Goal: Find specific page/section: Find specific page/section

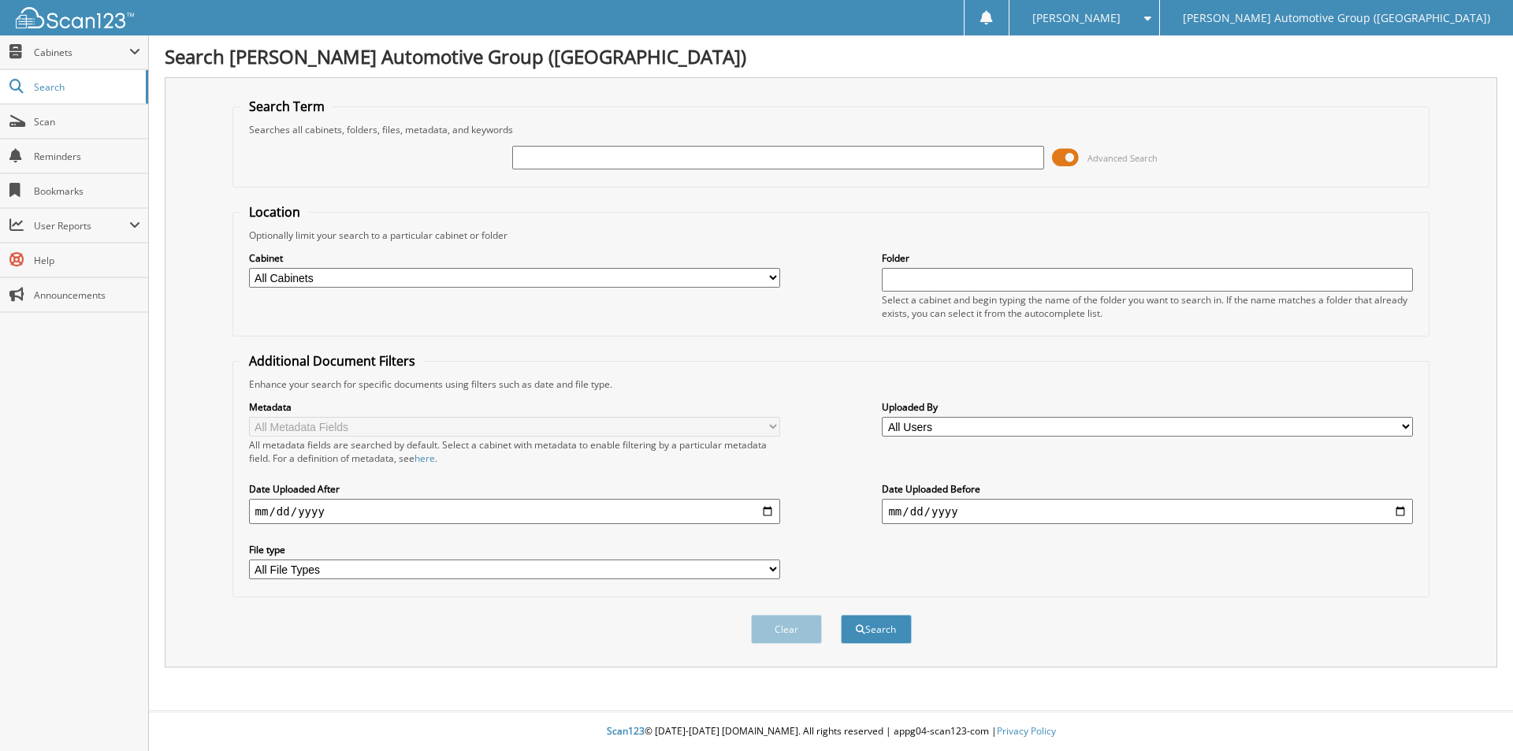
click at [576, 156] on input "text" at bounding box center [777, 158] width 531 height 24
type input "nt203113"
click at [841, 615] on button "Search" at bounding box center [876, 629] width 71 height 29
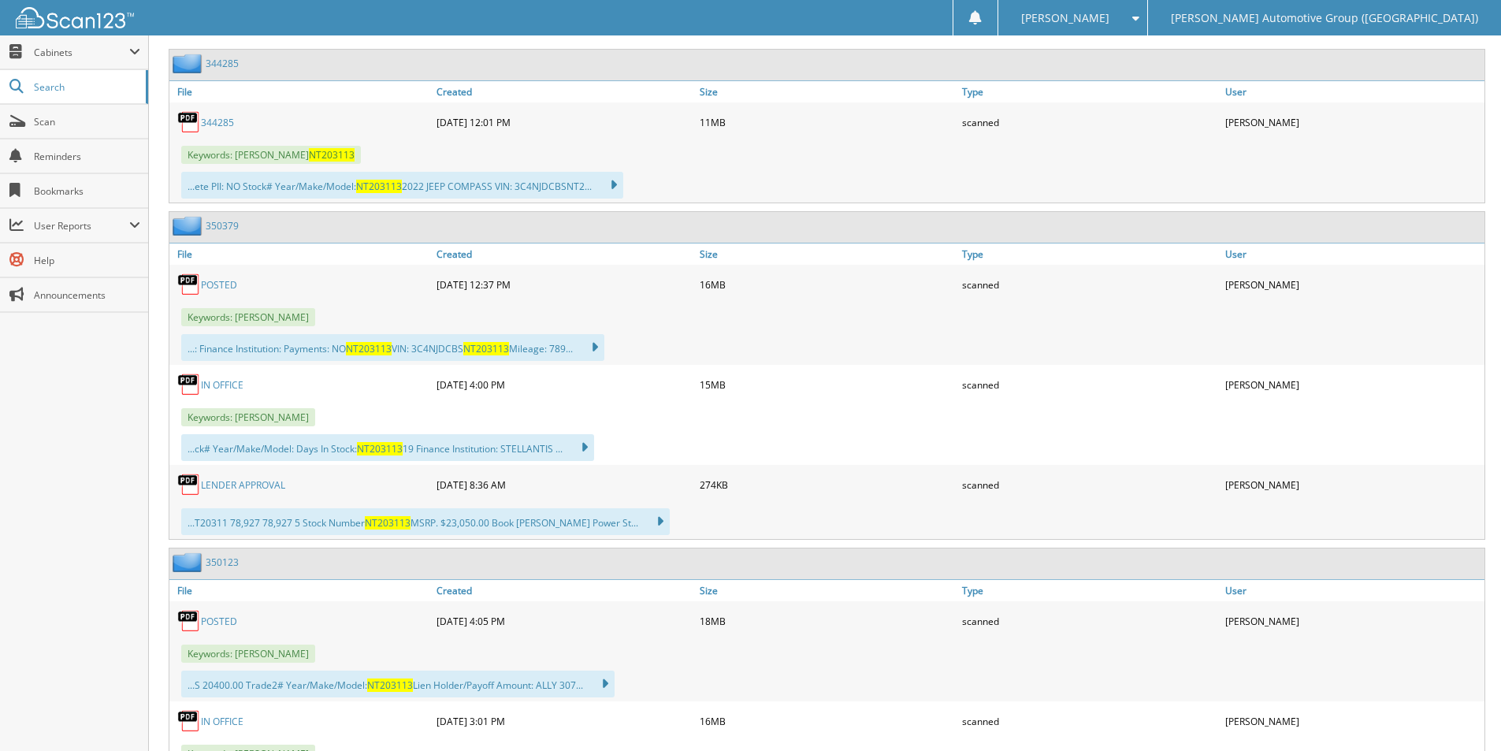
scroll to position [788, 0]
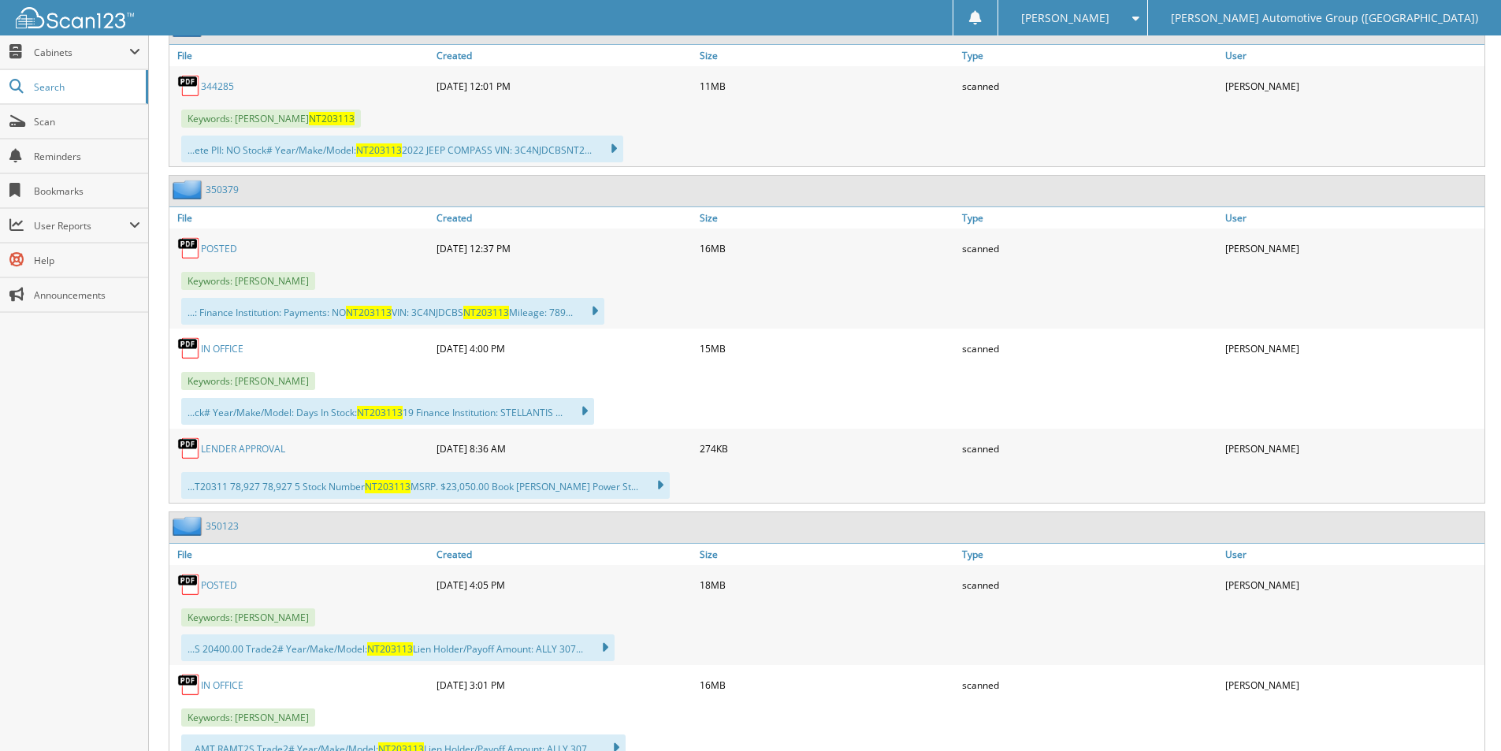
click at [219, 188] on link "350379" at bounding box center [222, 189] width 33 height 13
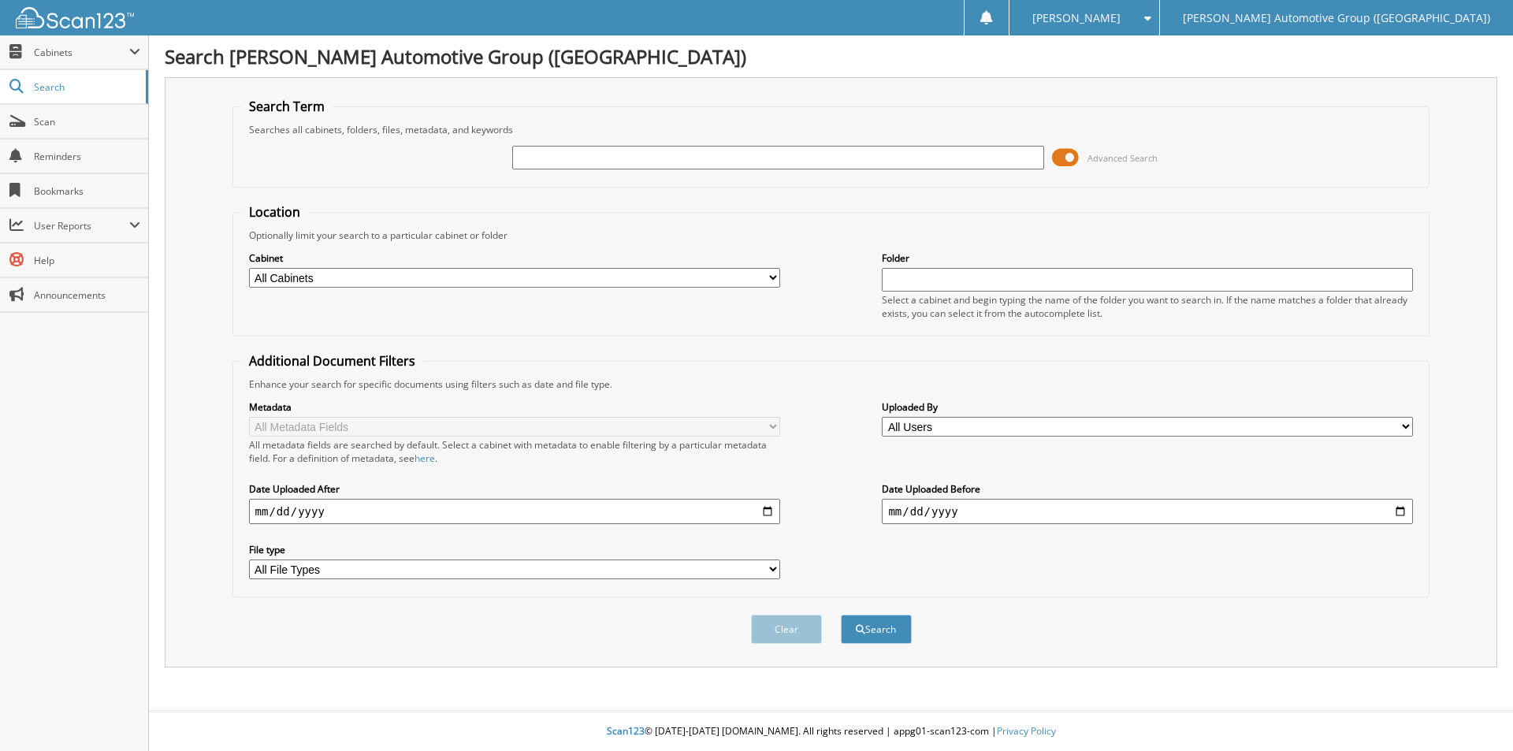
click at [553, 159] on input "text" at bounding box center [777, 158] width 531 height 24
type input "gs156014"
click at [841, 615] on button "Search" at bounding box center [876, 629] width 71 height 29
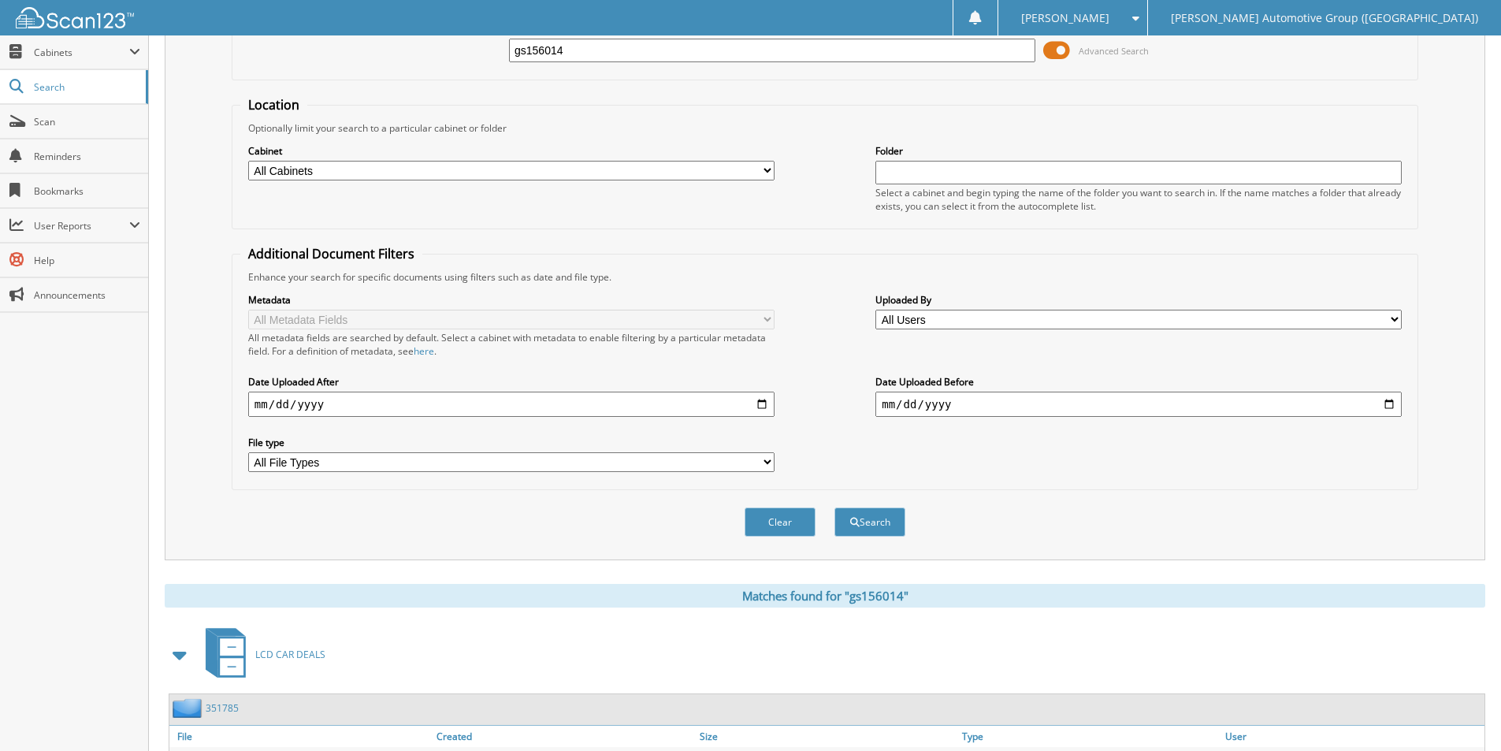
scroll to position [252, 0]
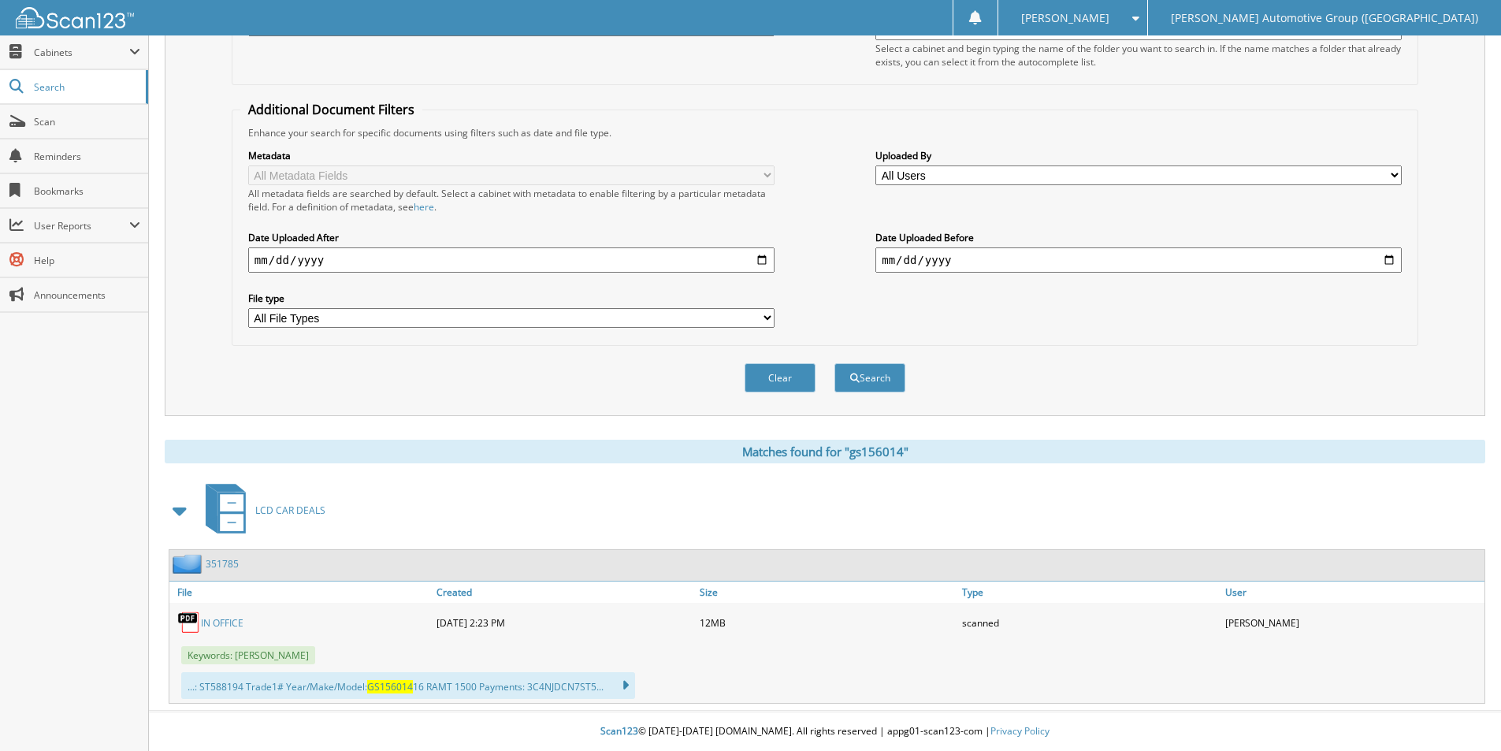
click at [217, 564] on link "351785" at bounding box center [222, 563] width 33 height 13
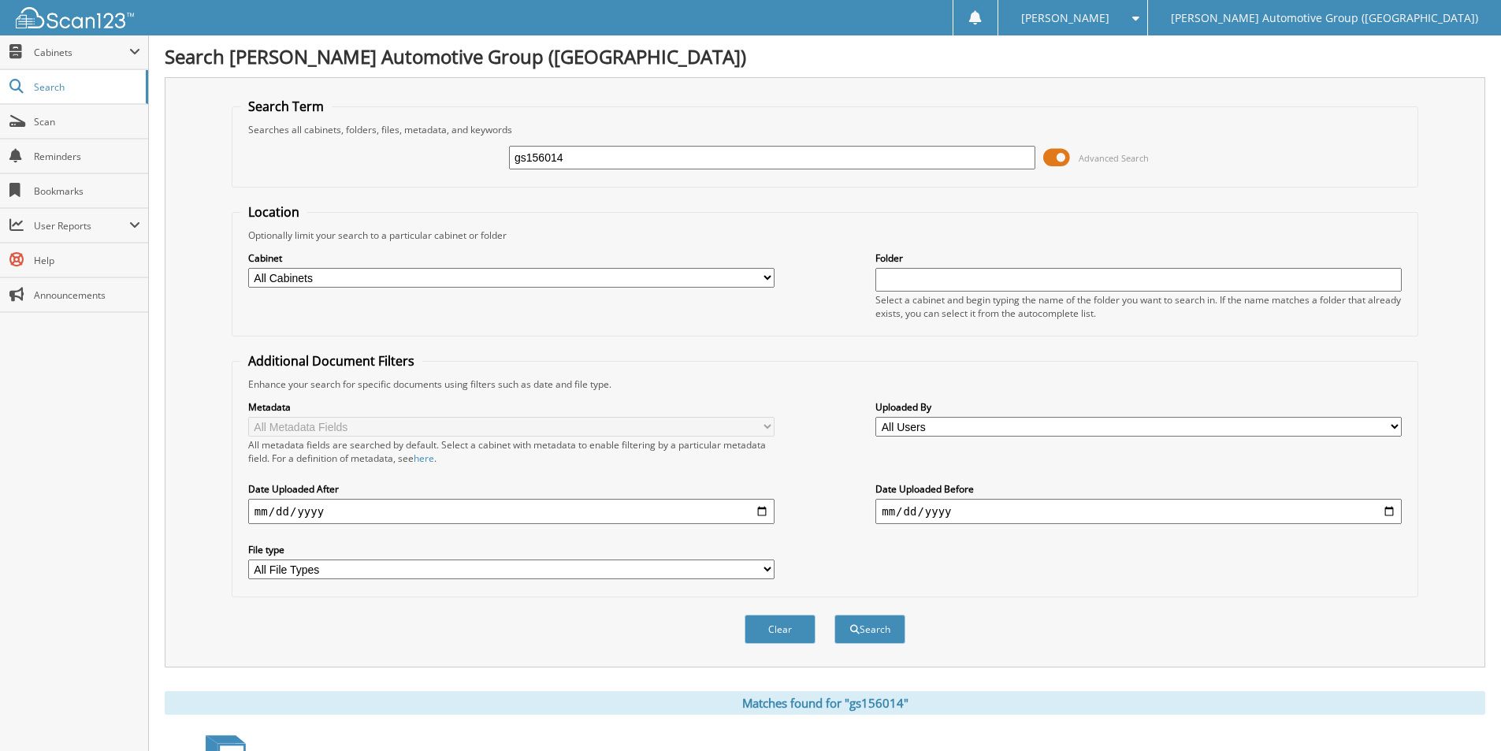
drag, startPoint x: 582, startPoint y: 158, endPoint x: 392, endPoint y: 155, distance: 190.7
click at [394, 158] on div "gs156014 Advanced Search" at bounding box center [824, 157] width 1169 height 43
type input "KR374888"
click at [834, 615] on button "Search" at bounding box center [869, 629] width 71 height 29
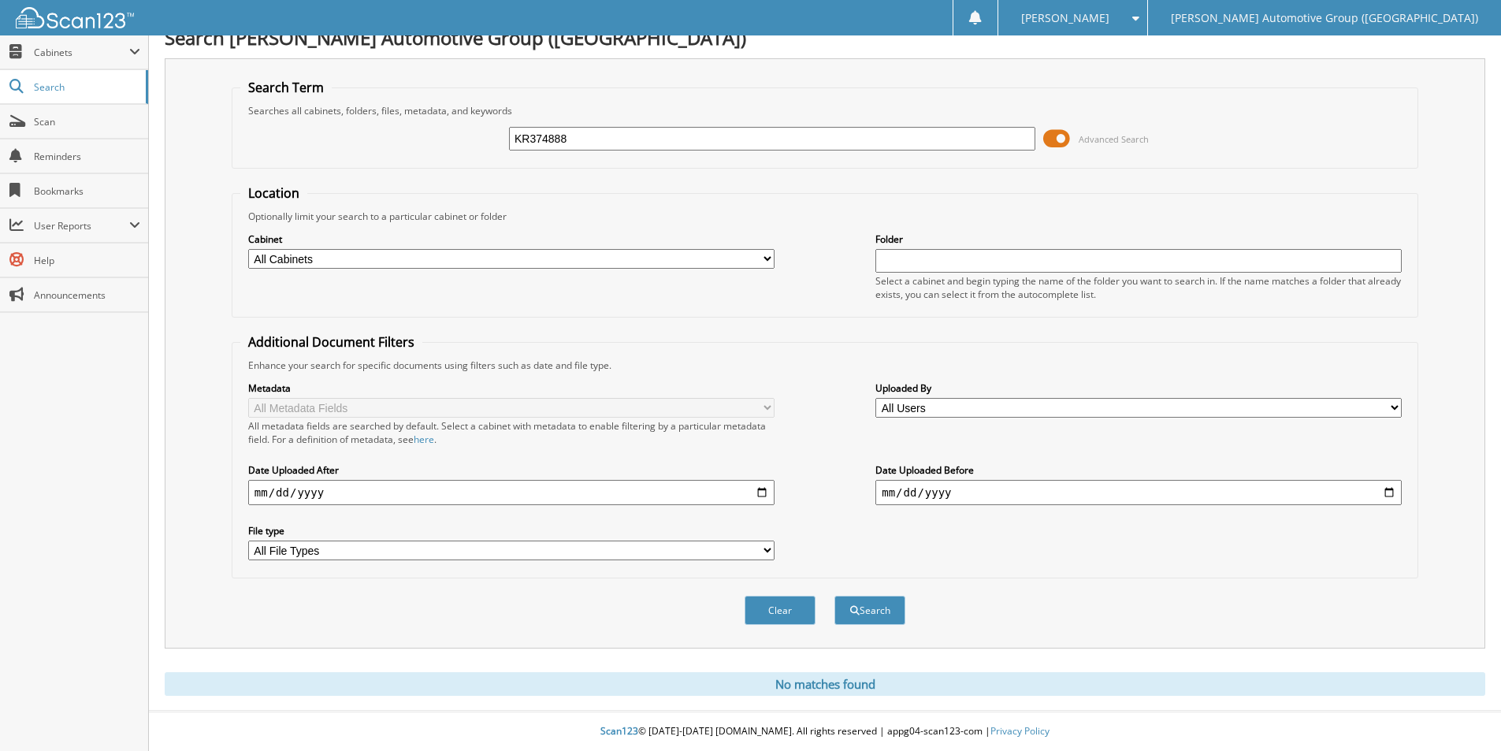
drag, startPoint x: 591, startPoint y: 139, endPoint x: -9, endPoint y: 98, distance: 601.7
click at [0, 98] on html "[PERSON_NAME] Settings Logout [PERSON_NAME] Automotive Group (AR) Close Cabinet…" at bounding box center [750, 366] width 1501 height 770
click at [550, 140] on input "text" at bounding box center [772, 139] width 526 height 24
click at [543, 136] on input "text" at bounding box center [772, 139] width 526 height 24
type input "KR374888"
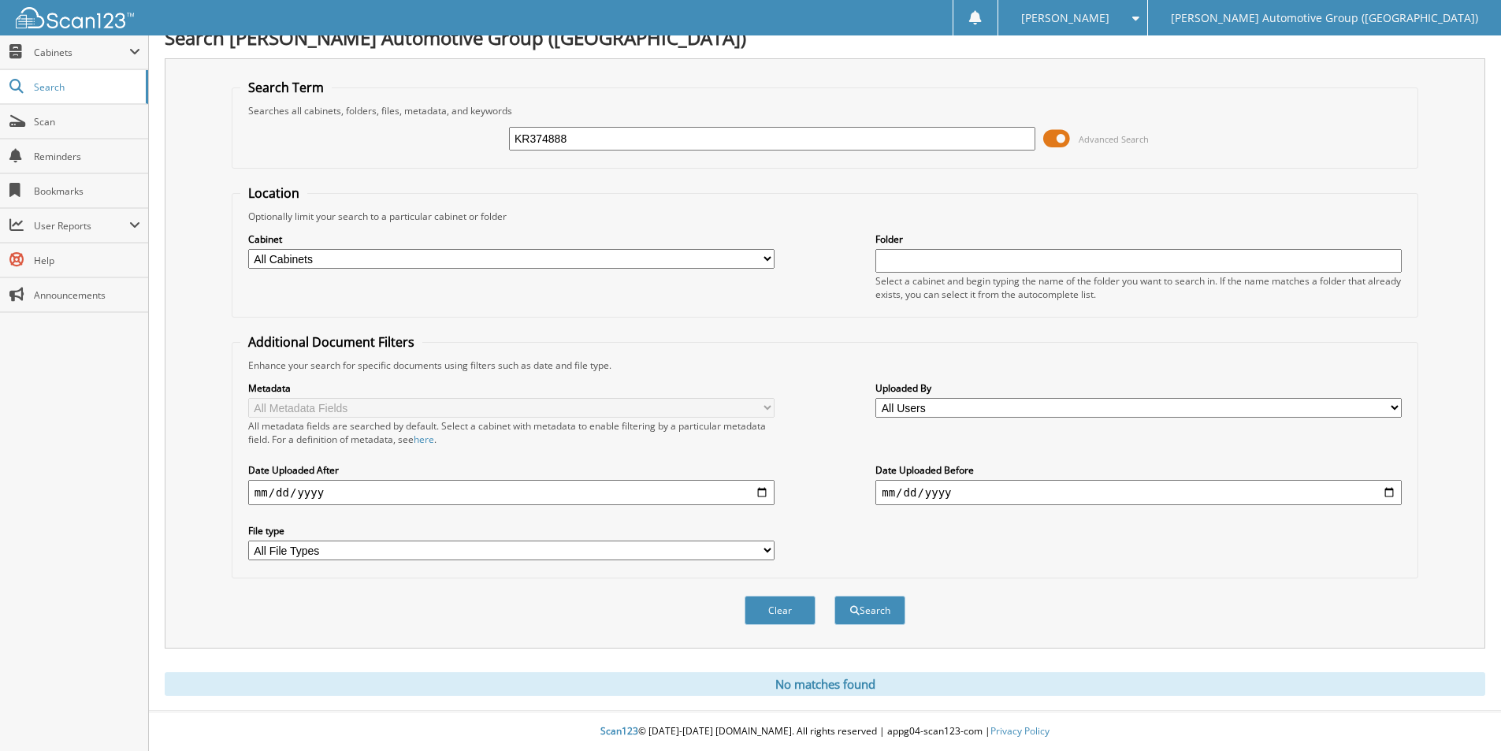
click at [834, 596] on button "Search" at bounding box center [869, 610] width 71 height 29
click at [1057, 135] on span at bounding box center [1056, 139] width 27 height 24
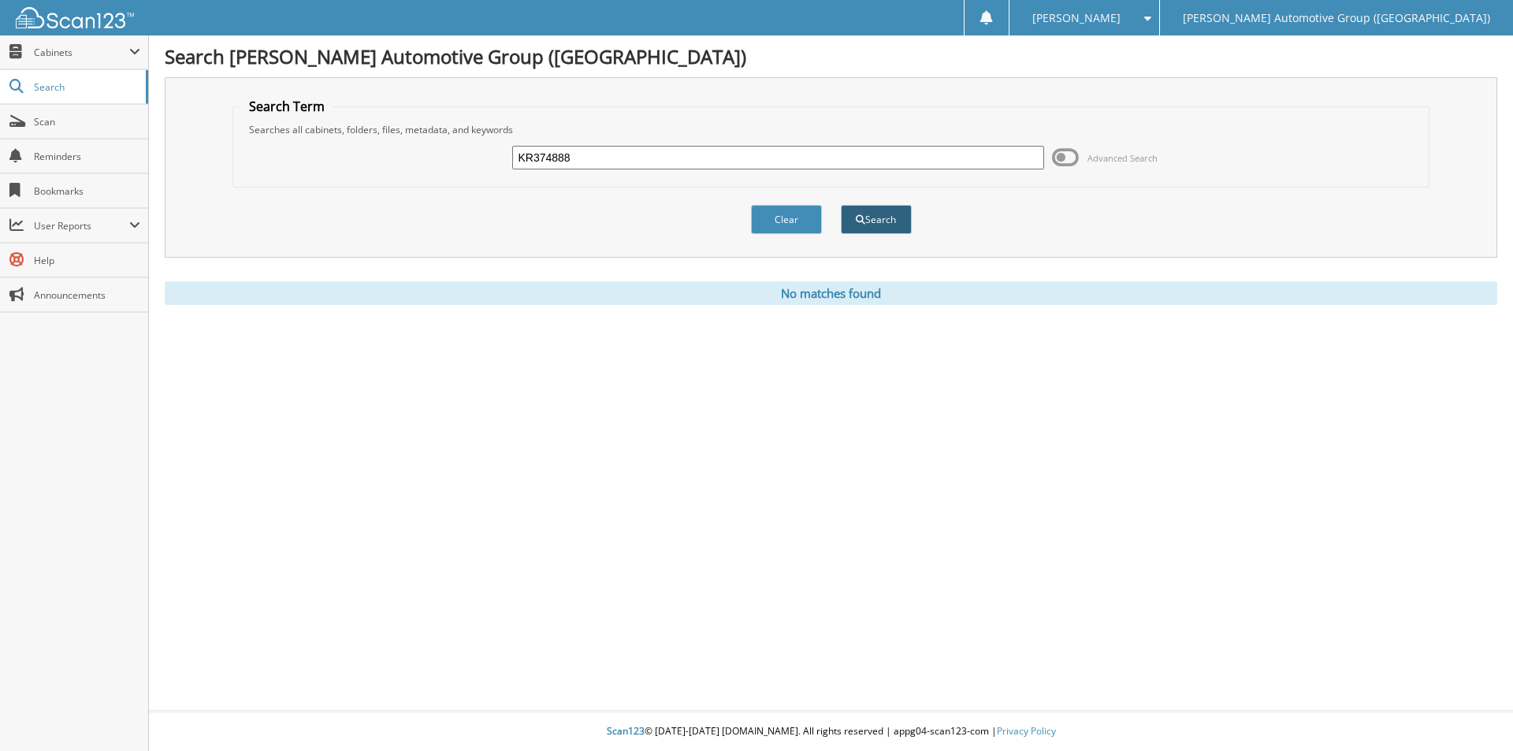
click at [883, 221] on button "Search" at bounding box center [876, 219] width 71 height 29
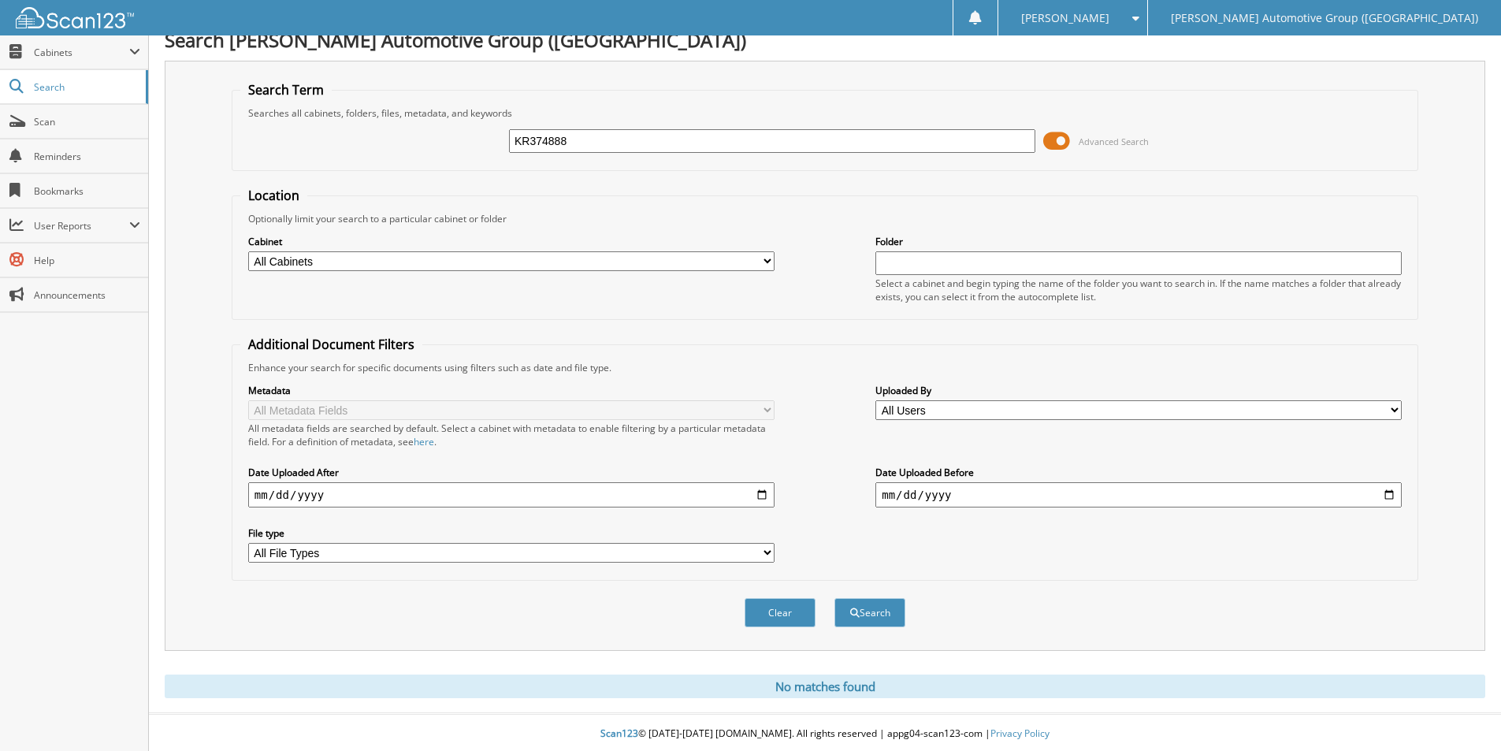
scroll to position [20, 0]
drag, startPoint x: 575, startPoint y: 137, endPoint x: 478, endPoint y: 128, distance: 97.3
click at [478, 128] on div "KR374888 Advanced Search" at bounding box center [824, 138] width 1169 height 43
